Goal: Check status: Check status

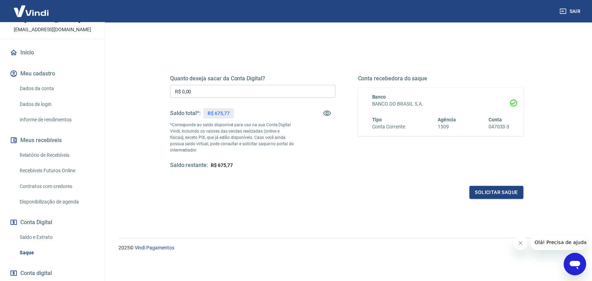
scroll to position [92, 0]
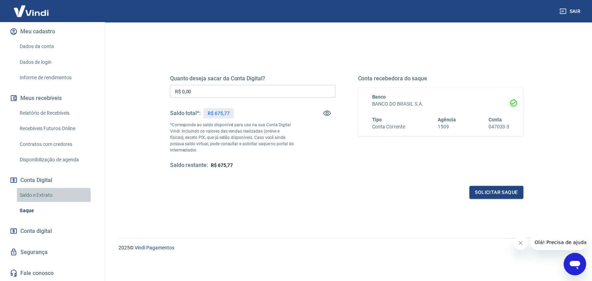
click at [34, 197] on link "Saldo e Extrato" at bounding box center [57, 195] width 80 height 14
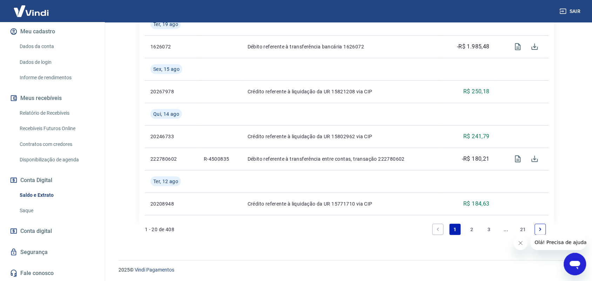
scroll to position [791, 0]
click at [473, 231] on link "2" at bounding box center [471, 228] width 11 height 11
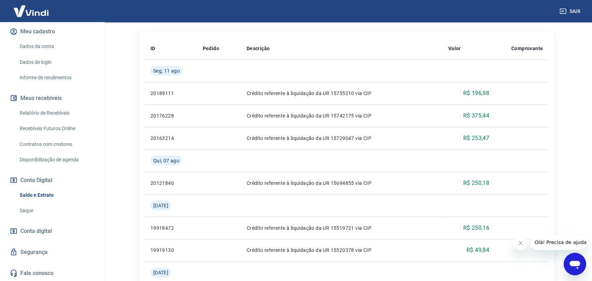
scroll to position [131, 0]
